Goal: Check status: Check status

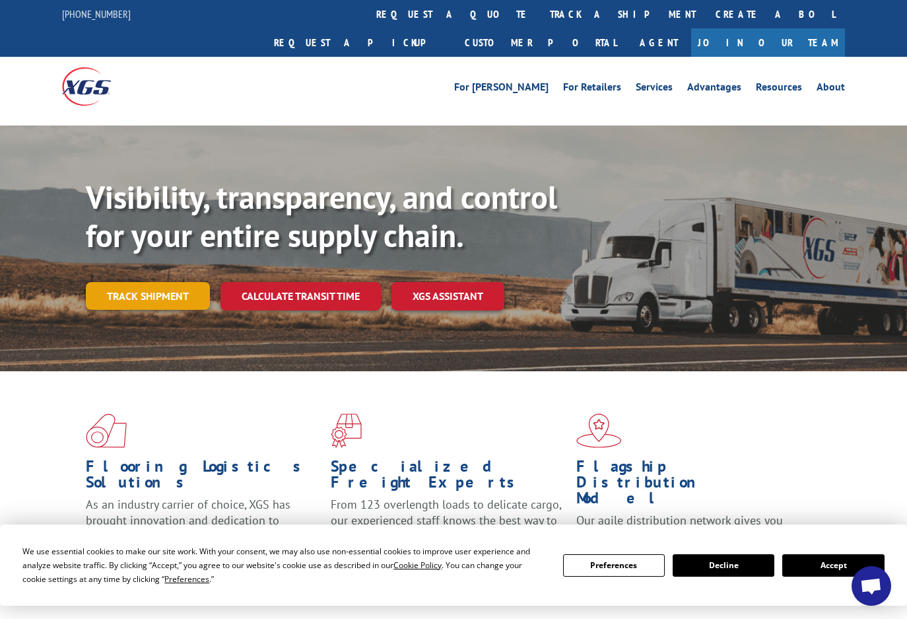
click at [125, 282] on link "Track shipment" at bounding box center [148, 296] width 124 height 28
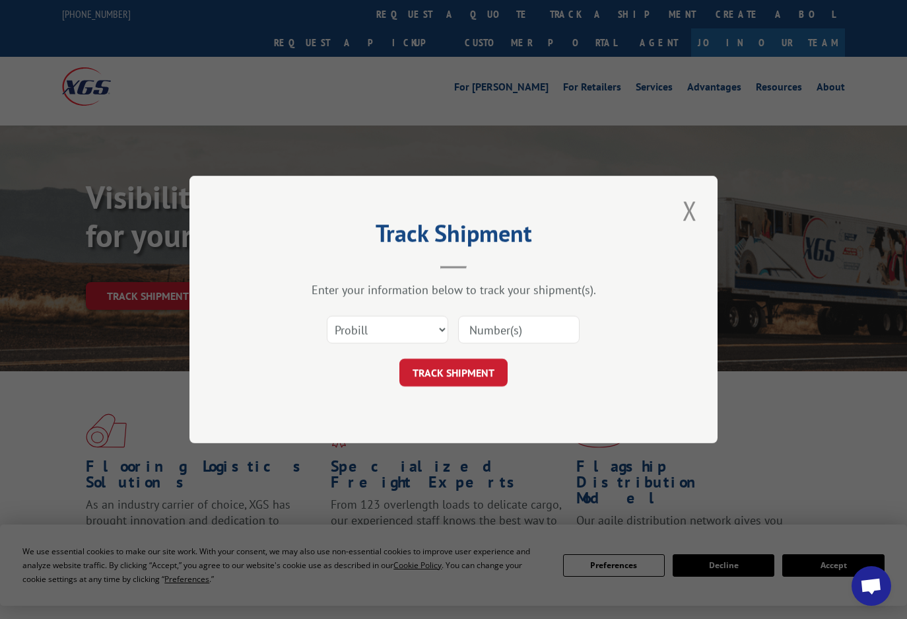
click at [505, 328] on input at bounding box center [519, 330] width 122 height 28
type input "17386594"
click at [444, 369] on button "TRACK SHIPMENT" at bounding box center [454, 373] width 108 height 28
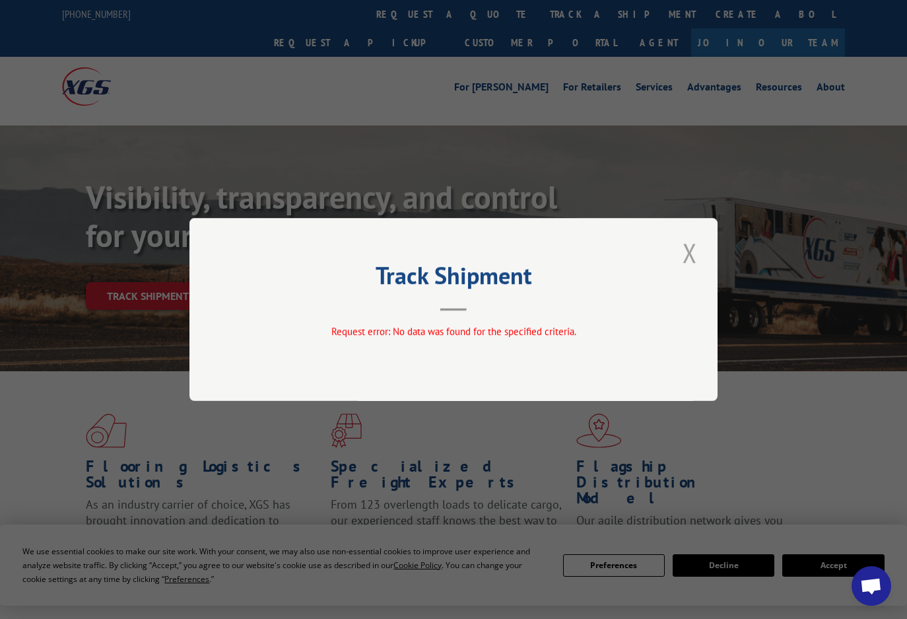
click at [699, 244] on button "Close modal" at bounding box center [690, 252] width 22 height 36
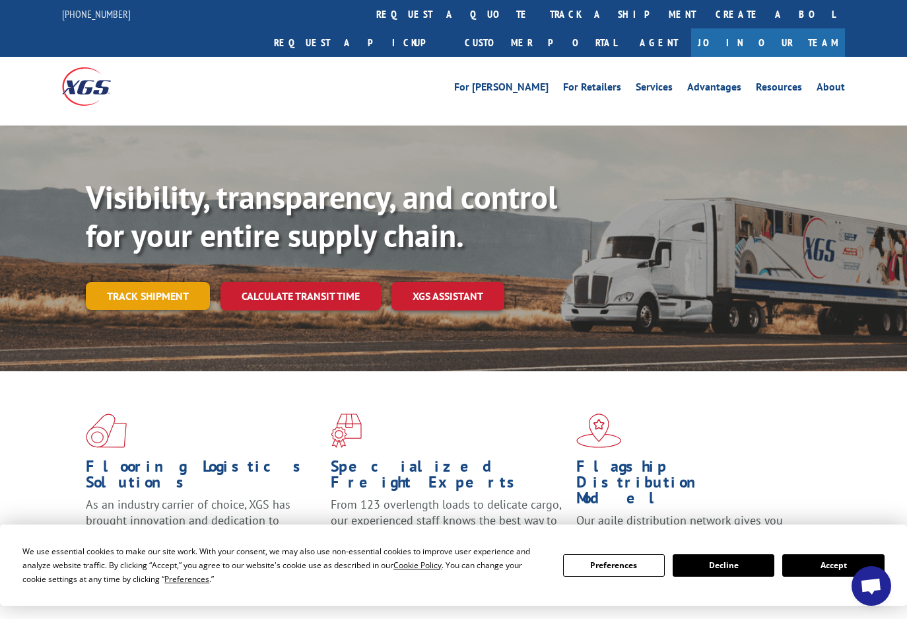
click at [158, 282] on link "Track shipment" at bounding box center [148, 296] width 124 height 28
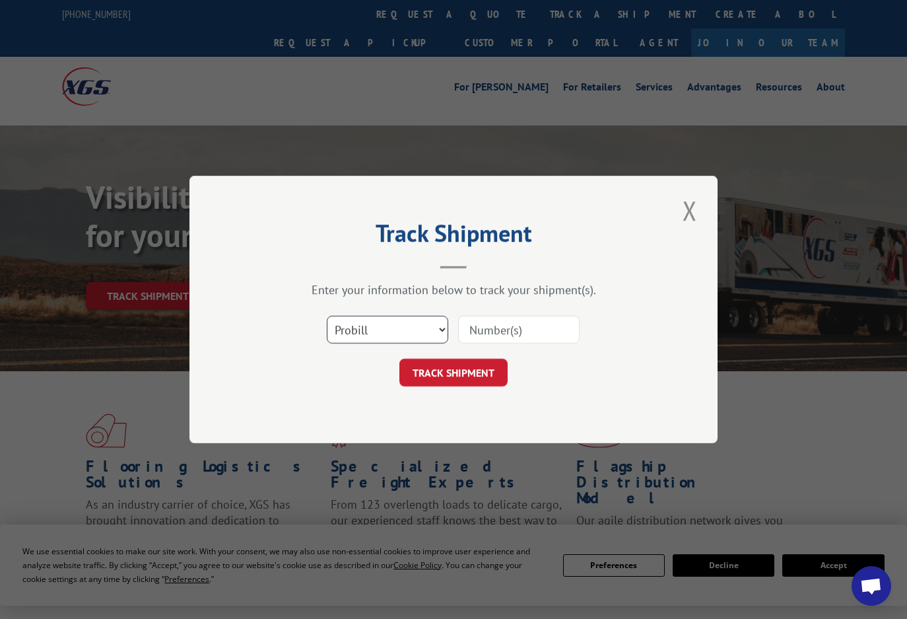
click at [441, 327] on select "Select category... Probill BOL PO" at bounding box center [388, 330] width 122 height 28
click at [492, 331] on input at bounding box center [519, 330] width 122 height 28
click at [555, 336] on input "17386594" at bounding box center [519, 330] width 122 height 28
type input "17538585"
click at [443, 372] on button "TRACK SHIPMENT" at bounding box center [454, 373] width 108 height 28
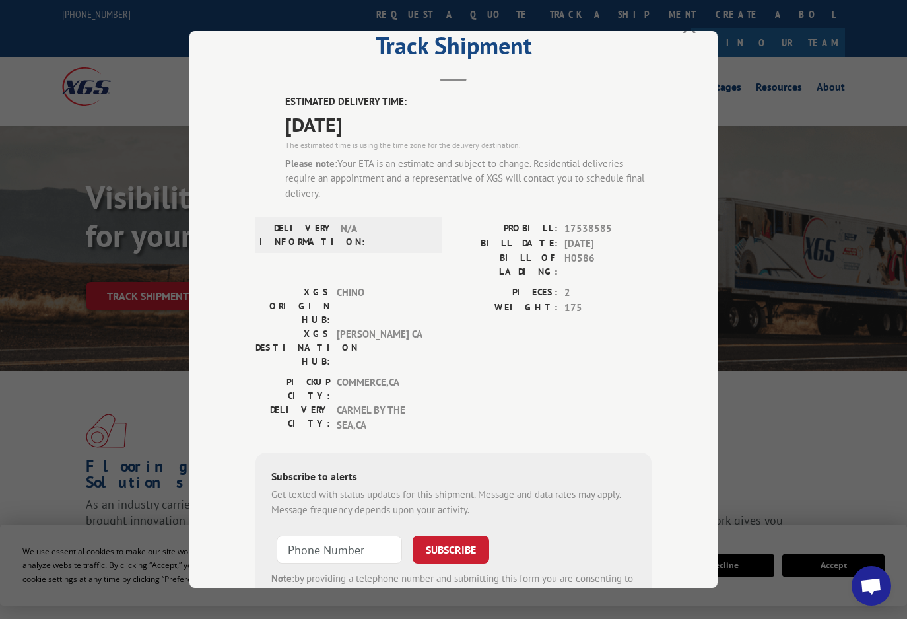
scroll to position [66, 0]
